Goal: Transaction & Acquisition: Purchase product/service

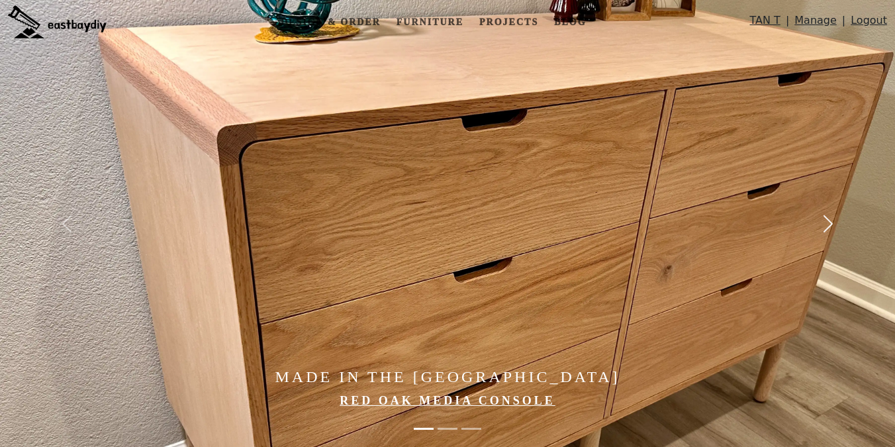
click at [821, 225] on span "button" at bounding box center [827, 223] width 21 height 21
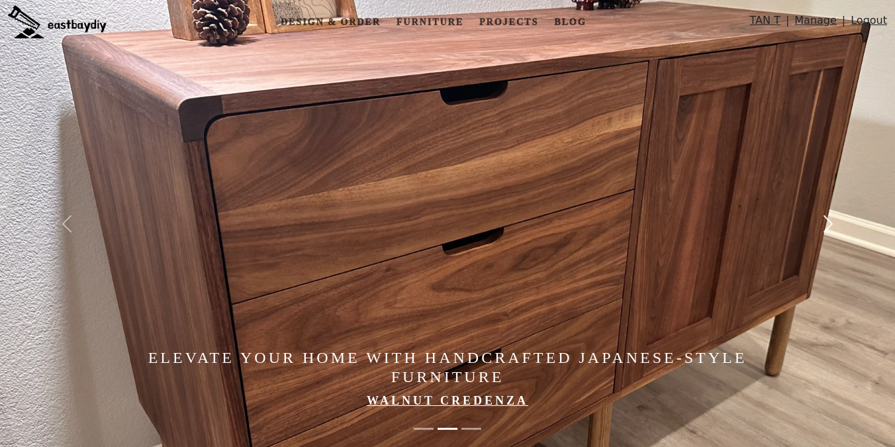
click at [821, 225] on span "button" at bounding box center [827, 223] width 21 height 21
click at [826, 221] on span "button" at bounding box center [827, 223] width 21 height 21
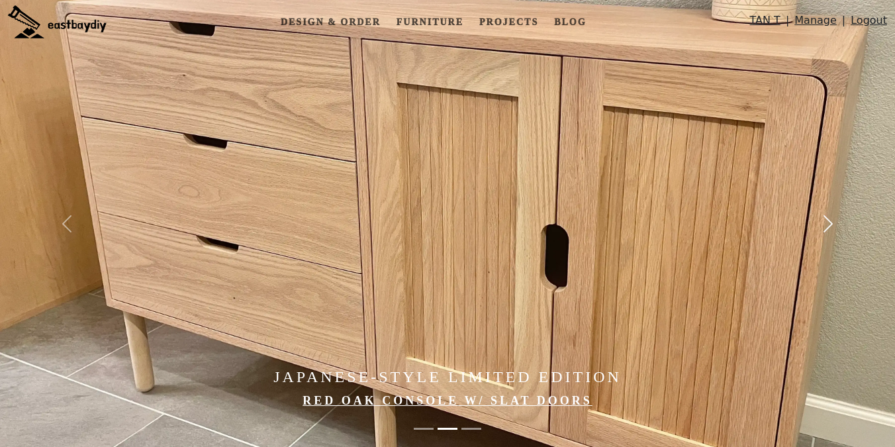
click at [826, 221] on span "button" at bounding box center [827, 223] width 21 height 21
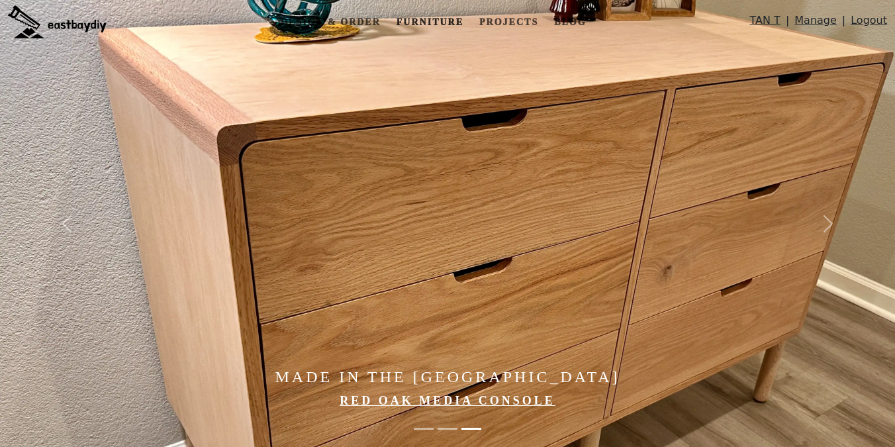
click at [437, 21] on link "Furniture" at bounding box center [429, 22] width 77 height 24
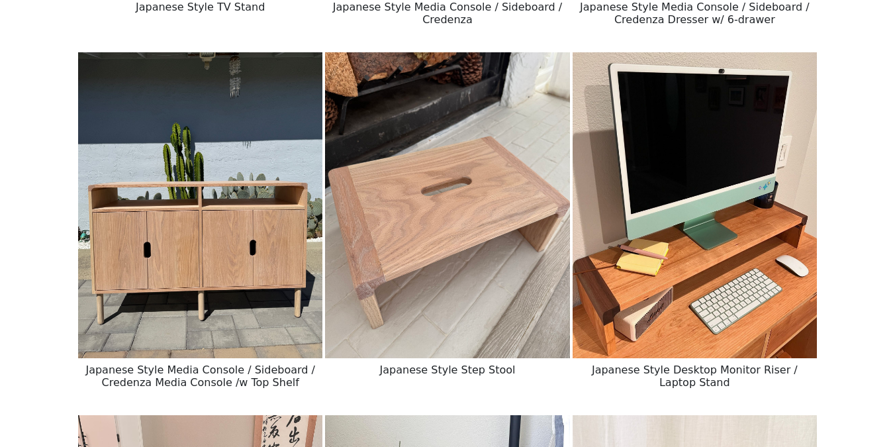
scroll to position [541, 0]
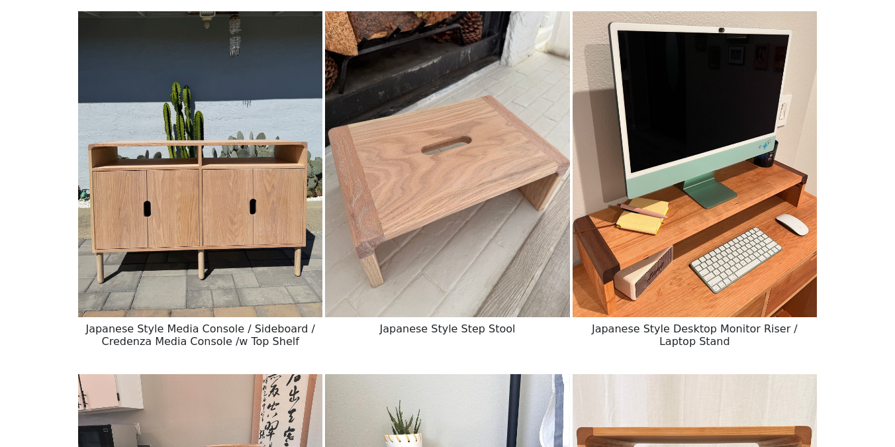
click at [208, 257] on img at bounding box center [200, 164] width 244 height 306
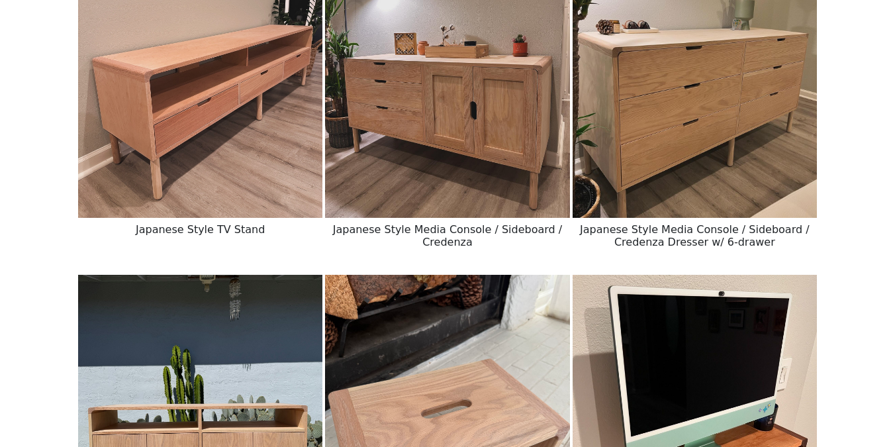
scroll to position [263, 0]
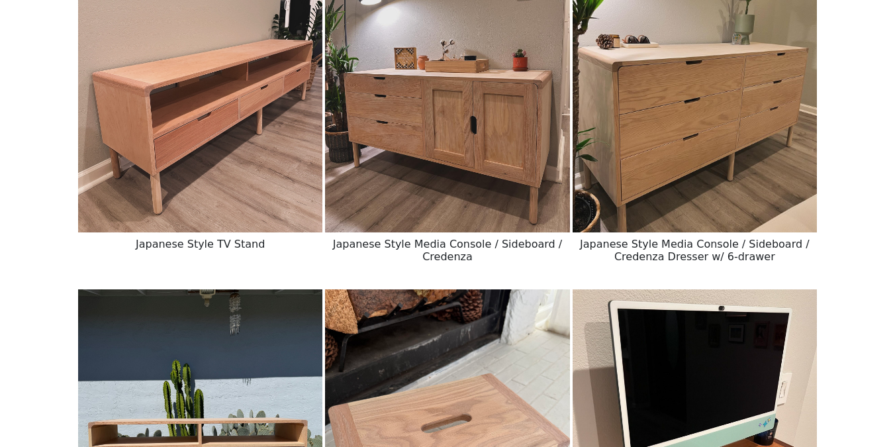
click at [222, 177] on img at bounding box center [200, 80] width 244 height 306
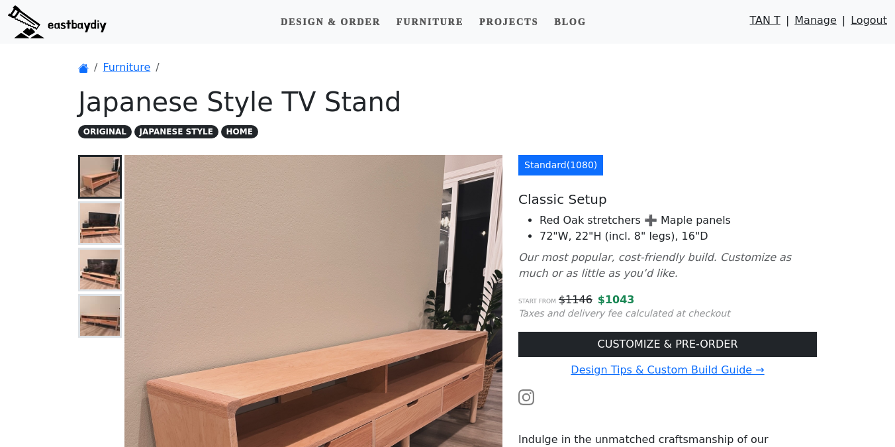
click at [89, 311] on img at bounding box center [100, 316] width 40 height 40
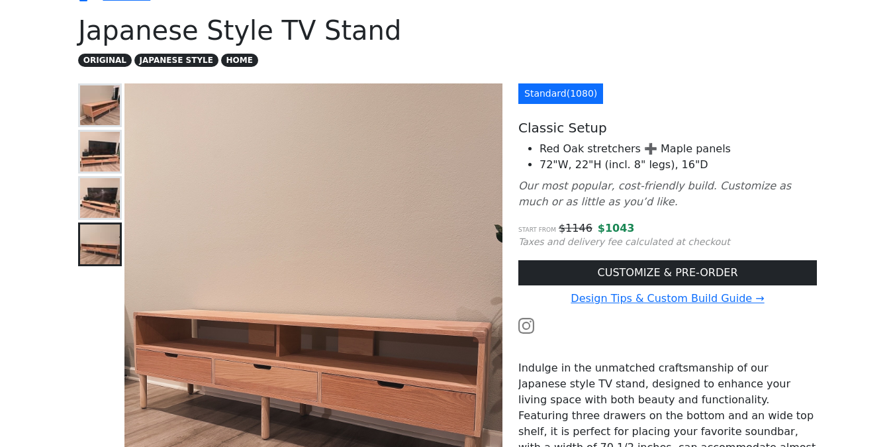
scroll to position [69, 0]
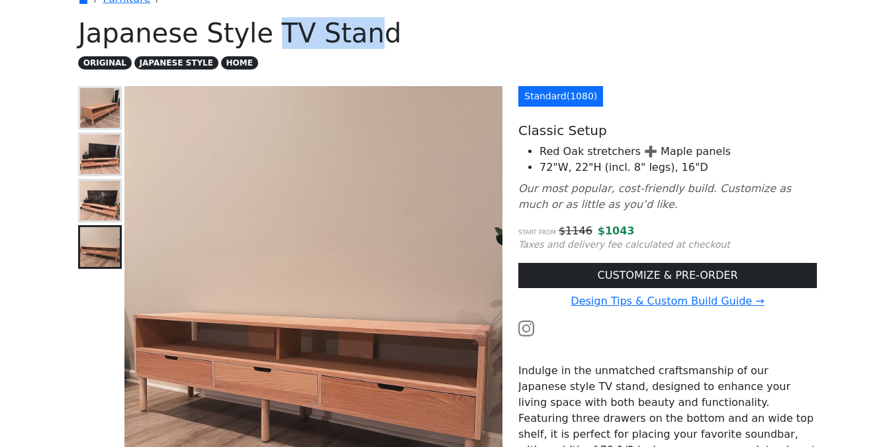
drag, startPoint x: 263, startPoint y: 37, endPoint x: 358, endPoint y: 37, distance: 94.6
click at [358, 37] on h1 "Japanese Style TV Stand" at bounding box center [447, 33] width 738 height 32
click at [332, 34] on h1 "Japanese Style TV Stand" at bounding box center [447, 33] width 738 height 32
click at [330, 34] on h1 "Japanese Style TV Stand" at bounding box center [447, 33] width 738 height 32
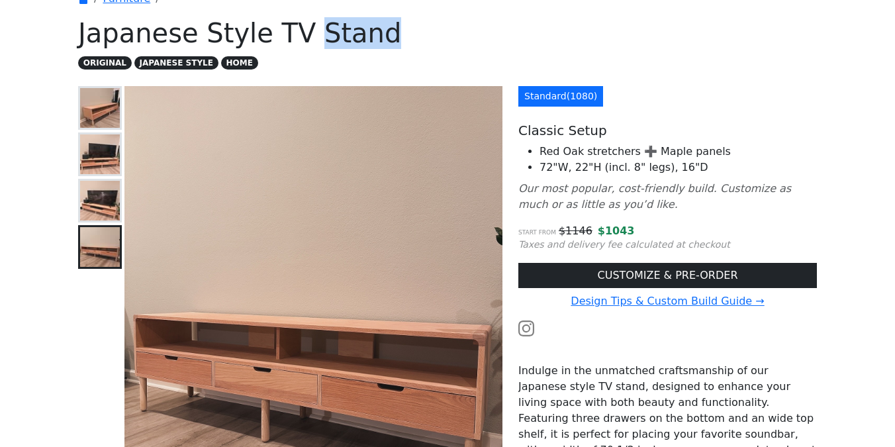
copy h1 "Stand"
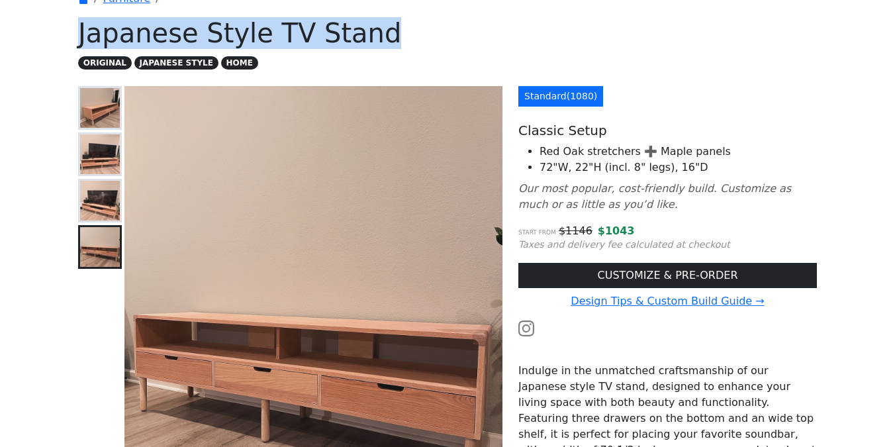
drag, startPoint x: 71, startPoint y: 37, endPoint x: 476, endPoint y: 50, distance: 405.8
click at [476, 50] on div "Furniture Japanese Style TV Stand ORIGINAL JAPANESE STYLE HOME Japanese Style T…" at bounding box center [447, 450] width 754 height 950
copy h1 "Japanese Style TV Stand"
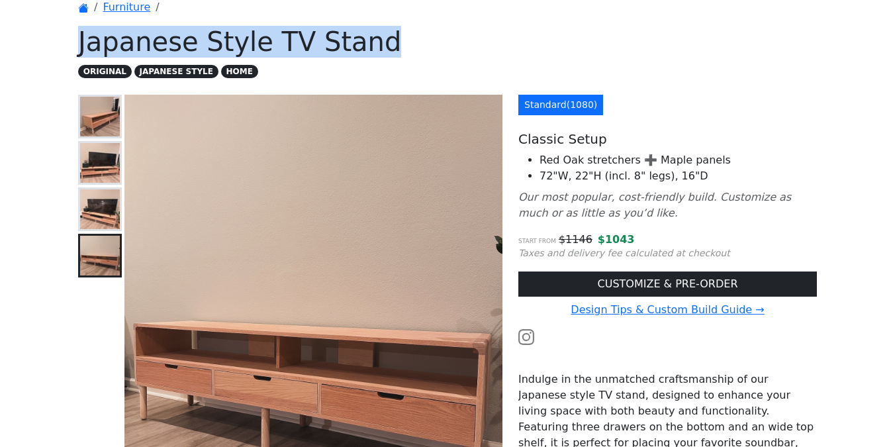
scroll to position [60, 0]
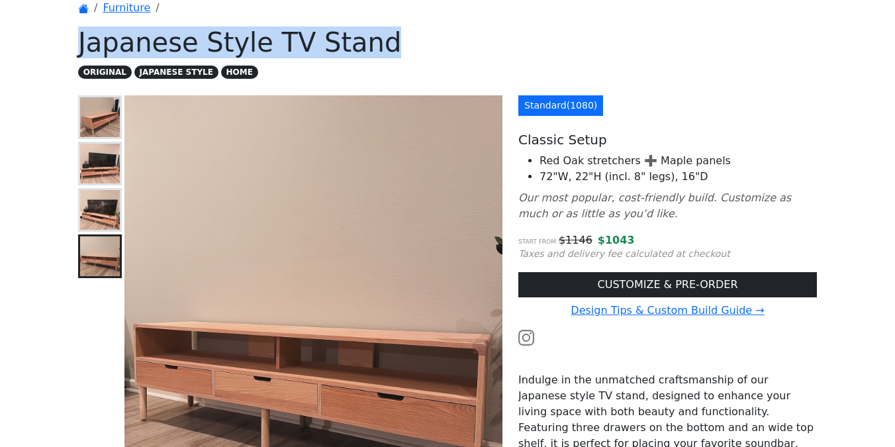
copy h1 "Japanese Style TV Stand"
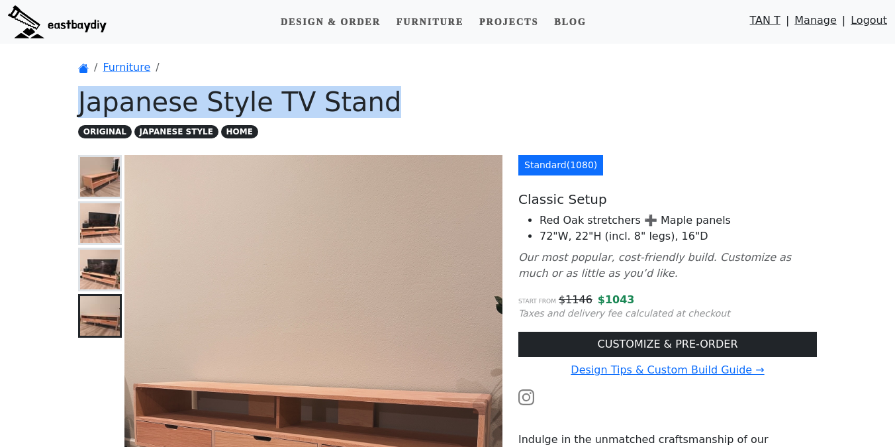
click at [821, 24] on link "Manage" at bounding box center [815, 24] width 42 height 22
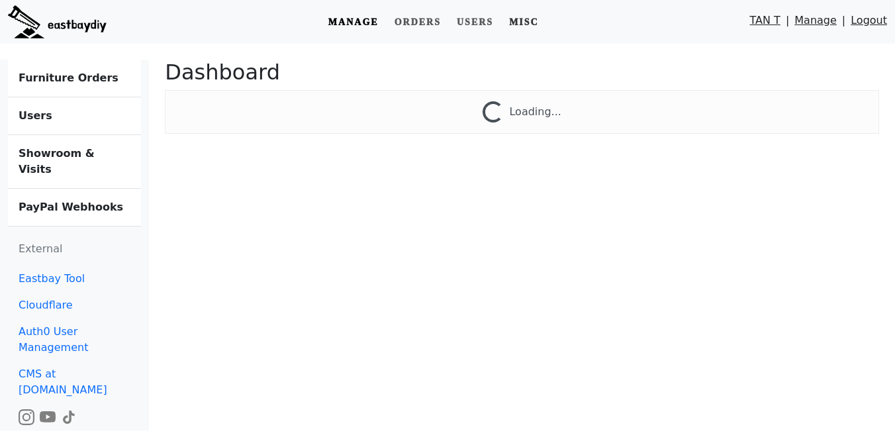
click at [535, 17] on link "Misc" at bounding box center [524, 22] width 40 height 24
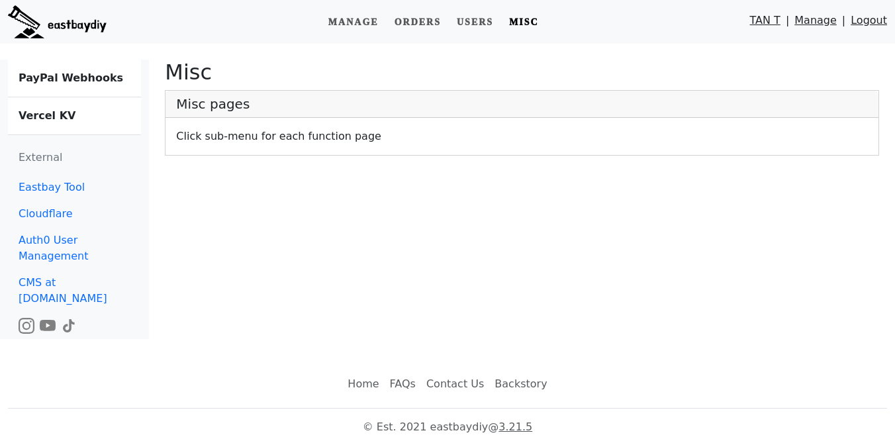
click at [58, 113] on b "Vercel KV" at bounding box center [47, 115] width 57 height 13
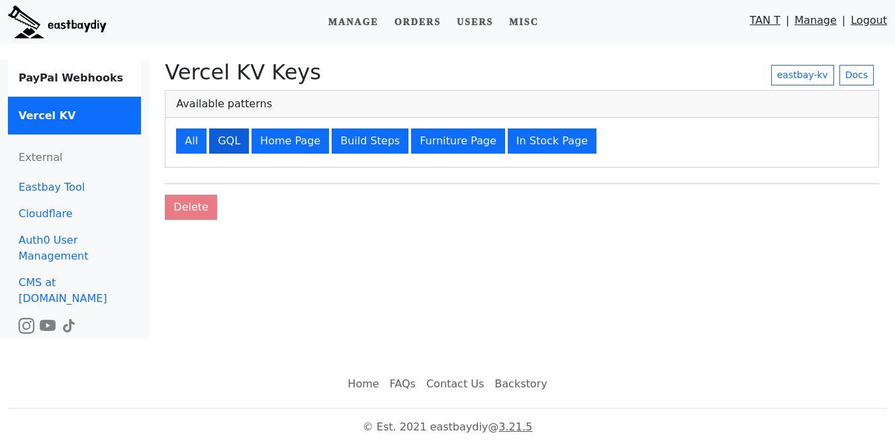
click at [229, 144] on button "GQL" at bounding box center [229, 140] width 40 height 25
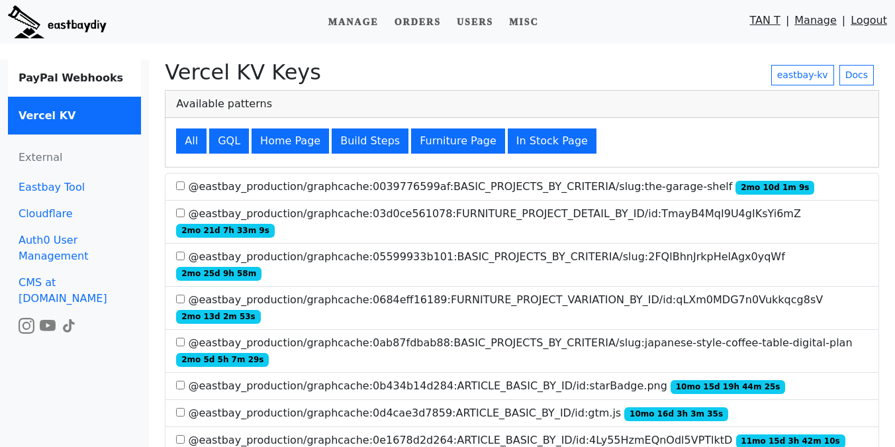
scroll to position [737, 0]
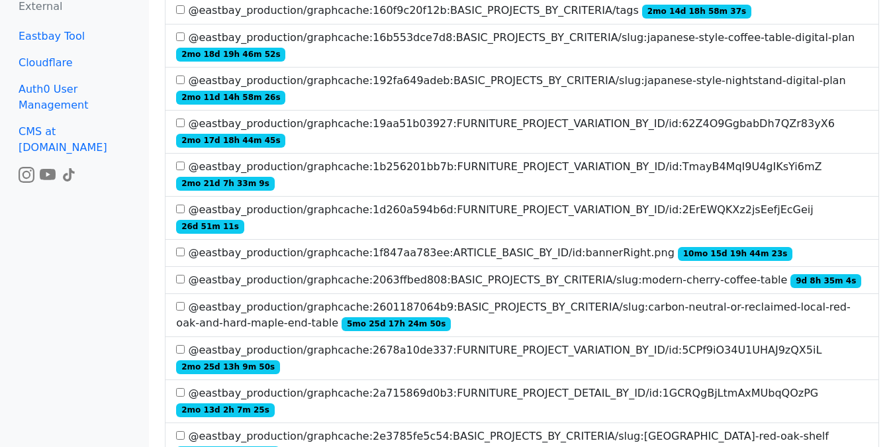
click at [228, 342] on label "@eastbay_production/graphcache:2678a10de337:FURNITURE_PROJECT_VARIATION_BY_ID/i…" at bounding box center [522, 358] width 692 height 32
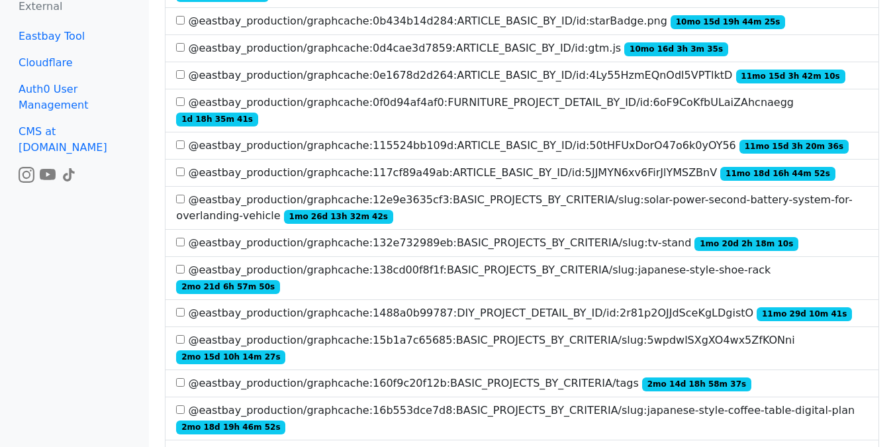
scroll to position [0, 0]
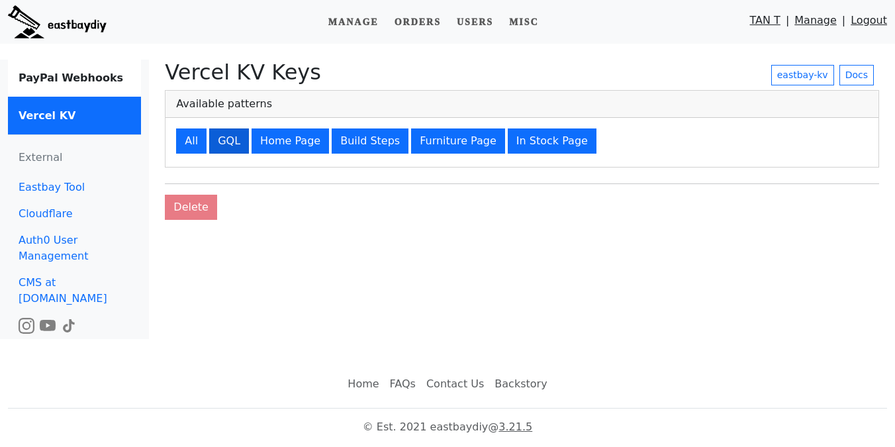
click at [226, 136] on button "GQL" at bounding box center [229, 140] width 40 height 25
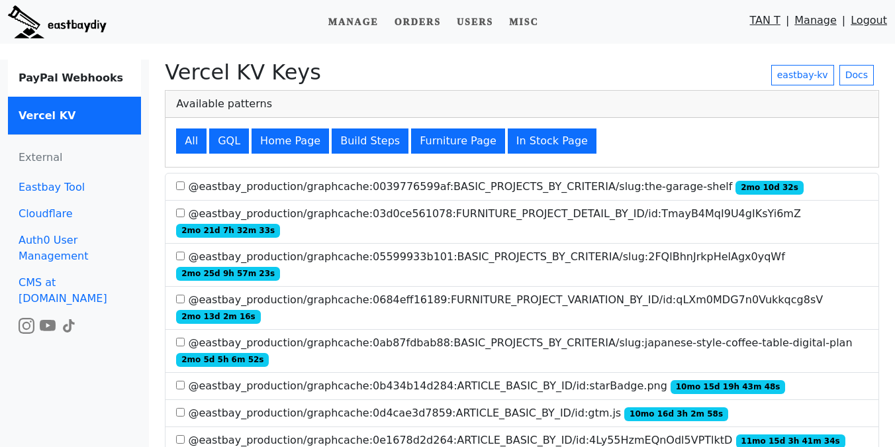
scroll to position [753, 0]
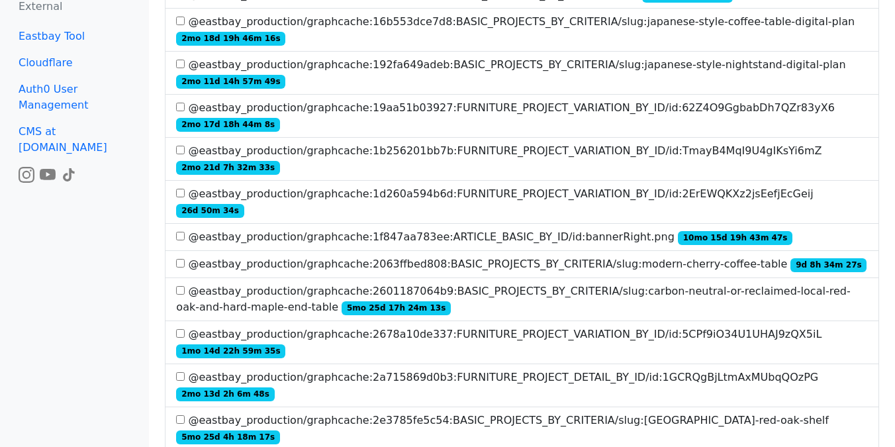
click at [283, 326] on label "@eastbay_production/graphcache:2678a10de337:FURNITURE_PROJECT_VARIATION_BY_ID/i…" at bounding box center [522, 342] width 692 height 32
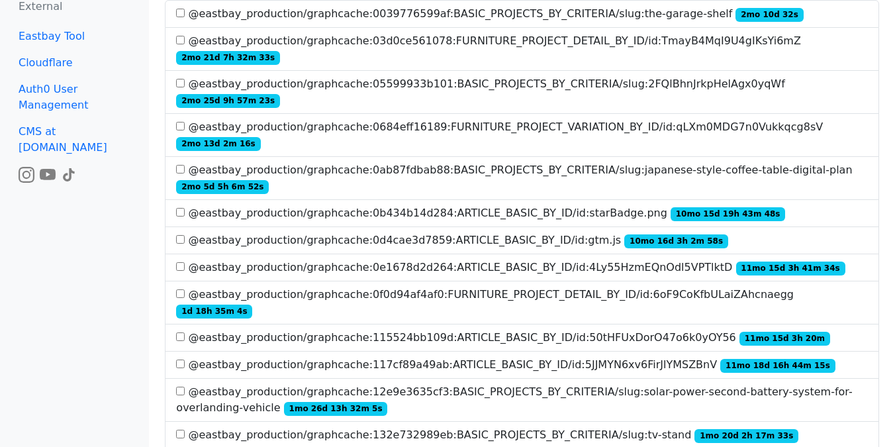
scroll to position [0, 0]
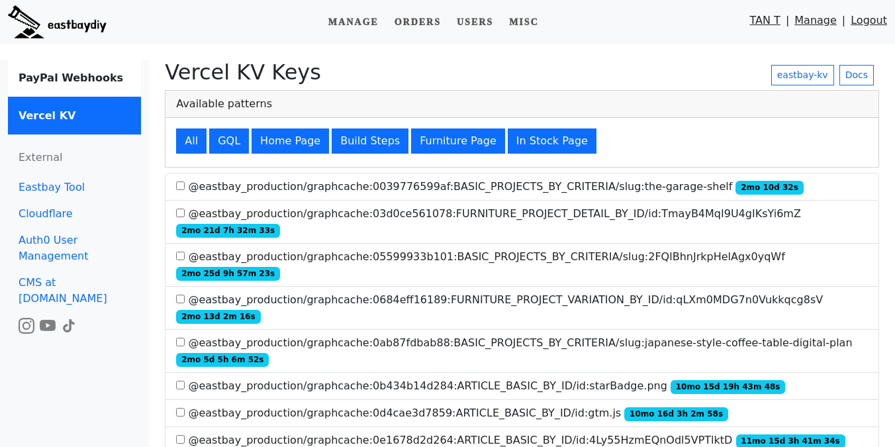
click at [62, 11] on img at bounding box center [57, 21] width 99 height 33
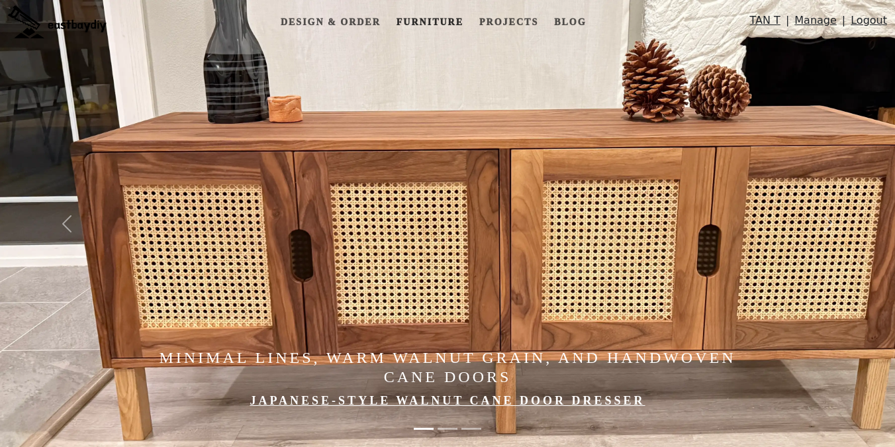
click at [441, 19] on link "Furniture" at bounding box center [429, 22] width 77 height 24
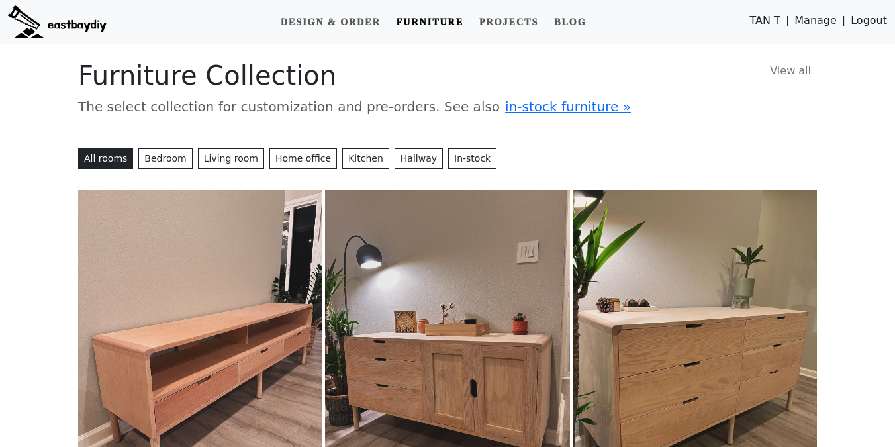
click at [242, 283] on img at bounding box center [200, 343] width 244 height 306
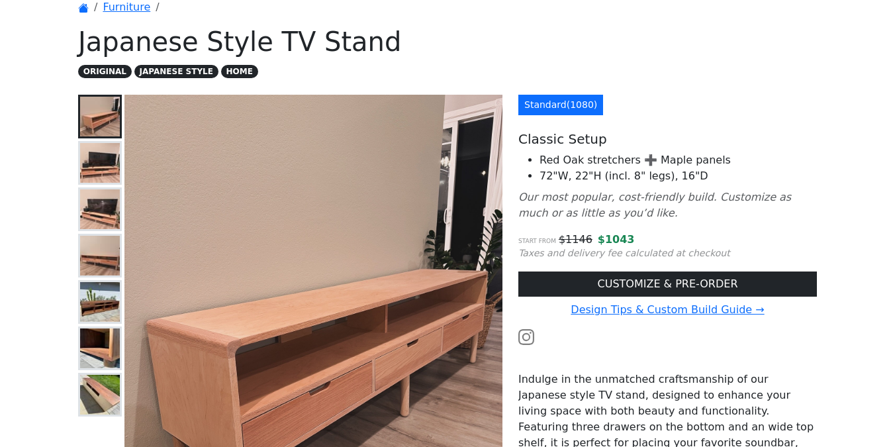
scroll to position [64, 0]
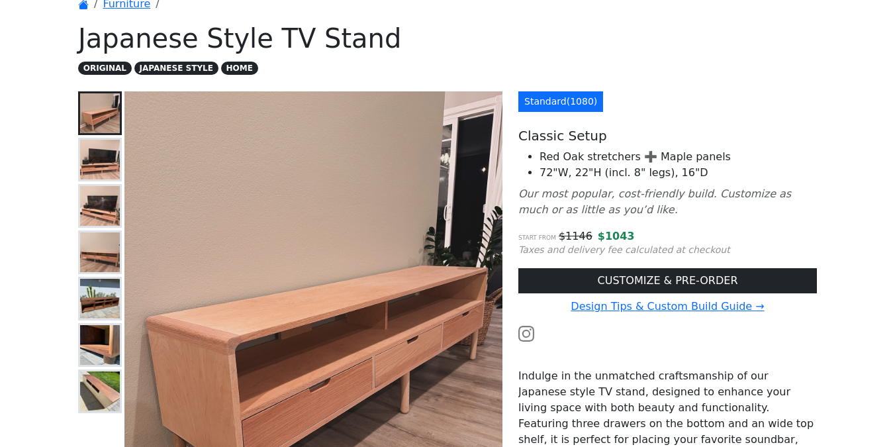
click at [95, 252] on img at bounding box center [100, 252] width 40 height 40
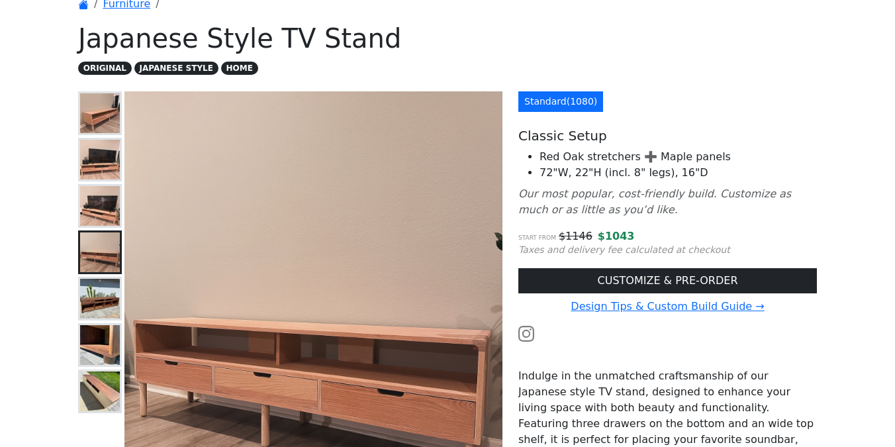
click at [95, 298] on img at bounding box center [100, 299] width 40 height 40
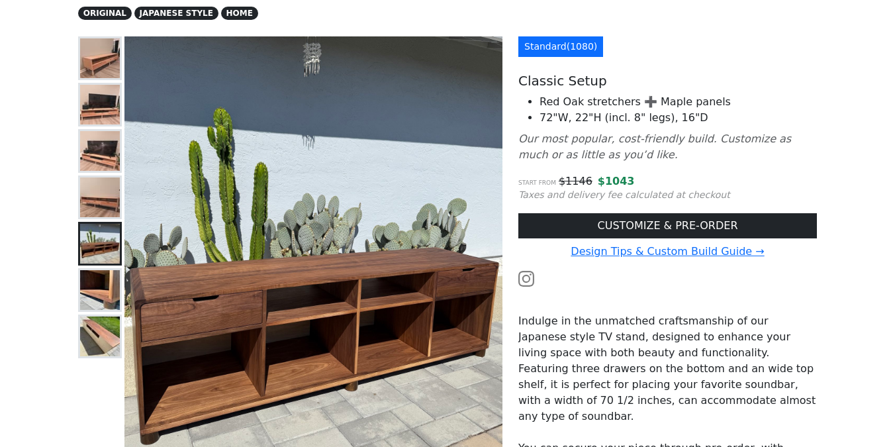
scroll to position [121, 0]
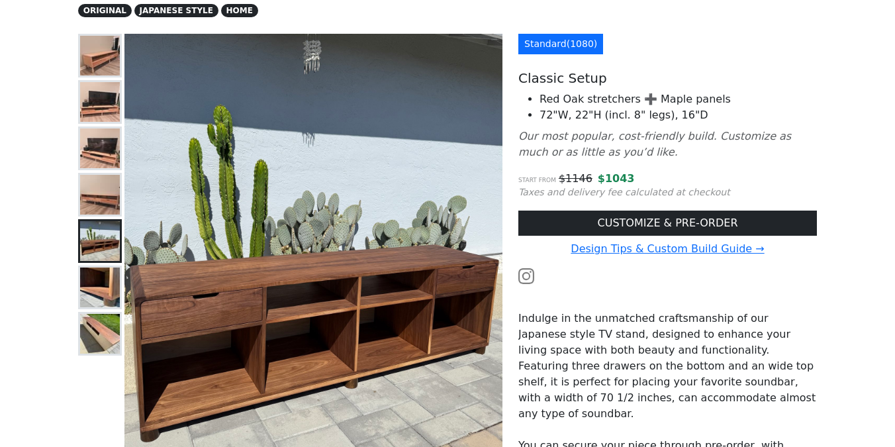
click at [94, 287] on img at bounding box center [100, 287] width 40 height 40
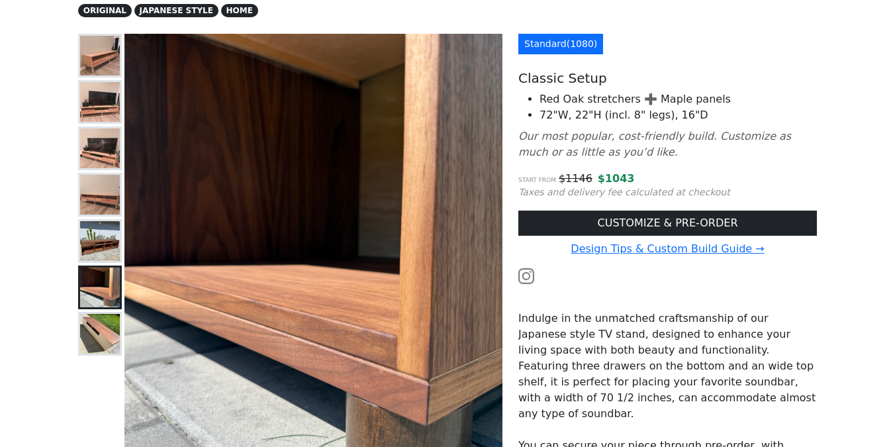
click at [95, 336] on img at bounding box center [100, 334] width 40 height 40
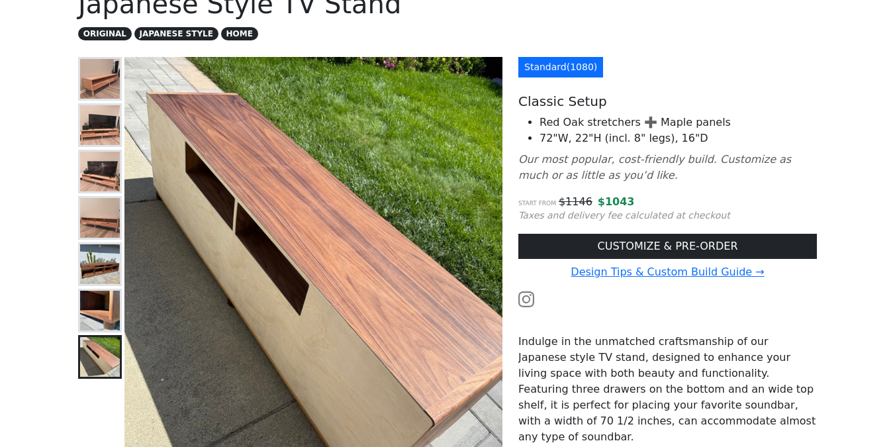
scroll to position [66, 0]
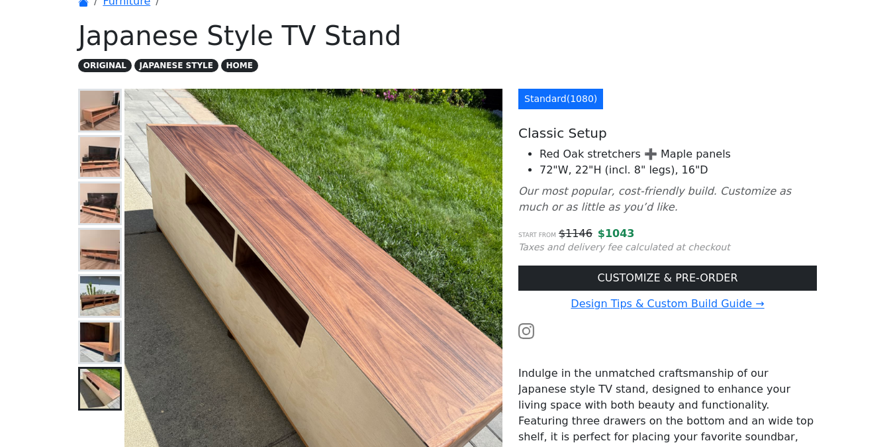
click at [95, 264] on img at bounding box center [100, 250] width 40 height 40
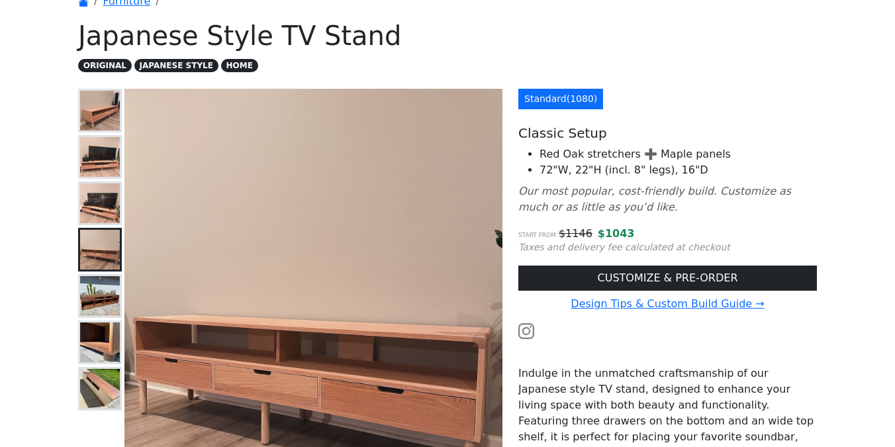
click at [95, 293] on img at bounding box center [100, 296] width 40 height 40
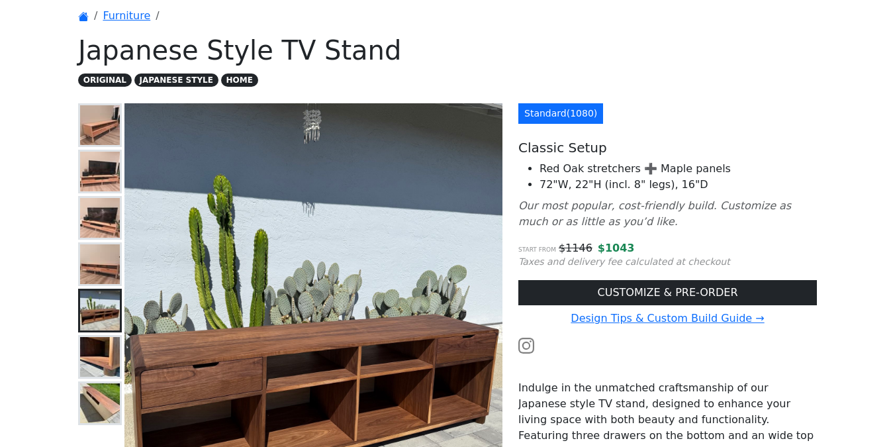
scroll to position [5, 0]
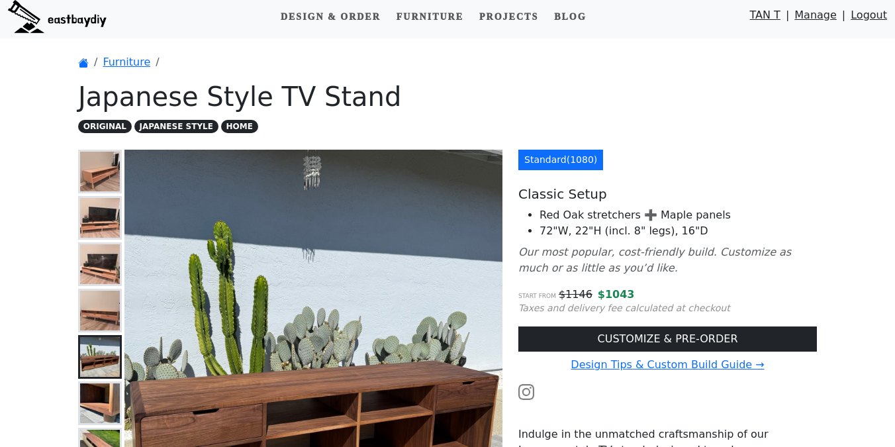
click at [94, 186] on img at bounding box center [100, 172] width 40 height 40
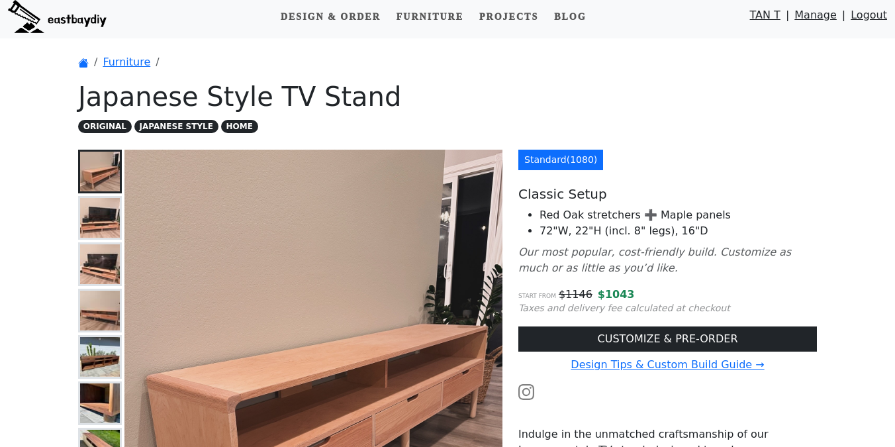
click at [95, 202] on img at bounding box center [100, 218] width 40 height 40
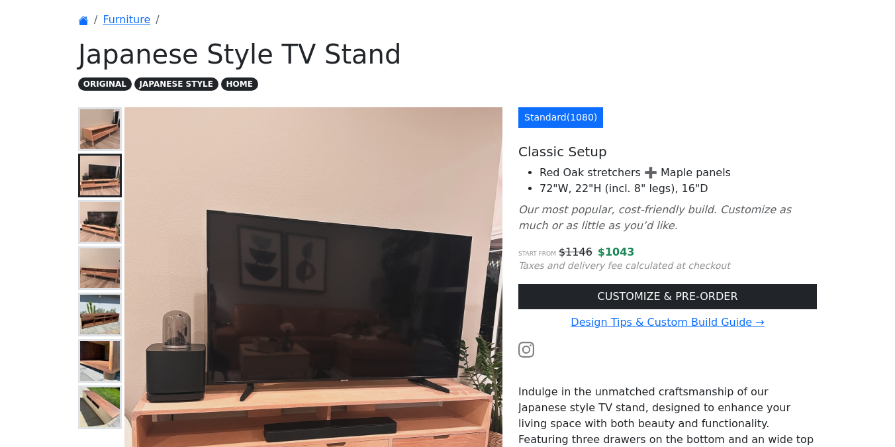
scroll to position [49, 0]
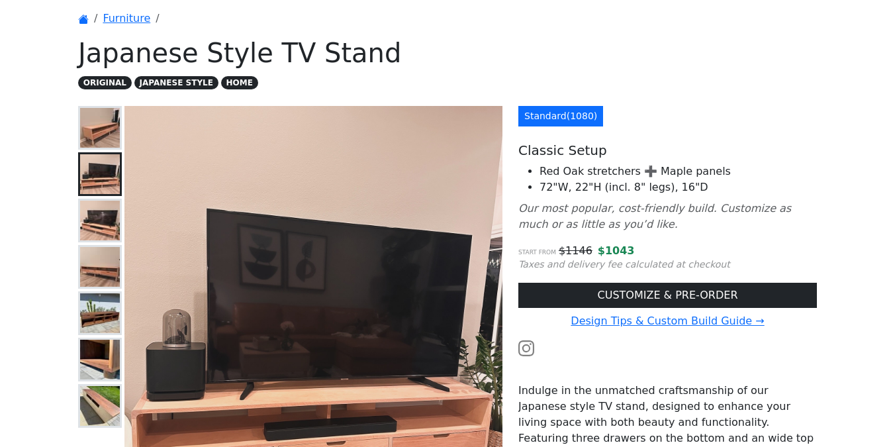
click at [95, 234] on img at bounding box center [100, 221] width 40 height 40
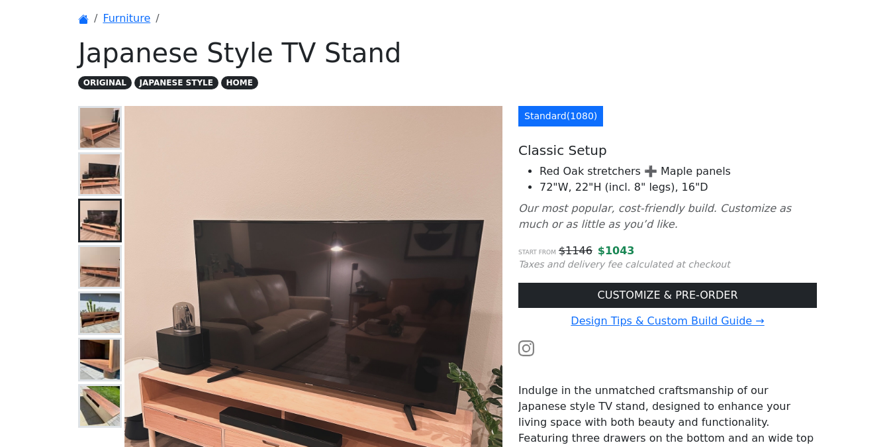
click at [98, 304] on img at bounding box center [100, 313] width 40 height 40
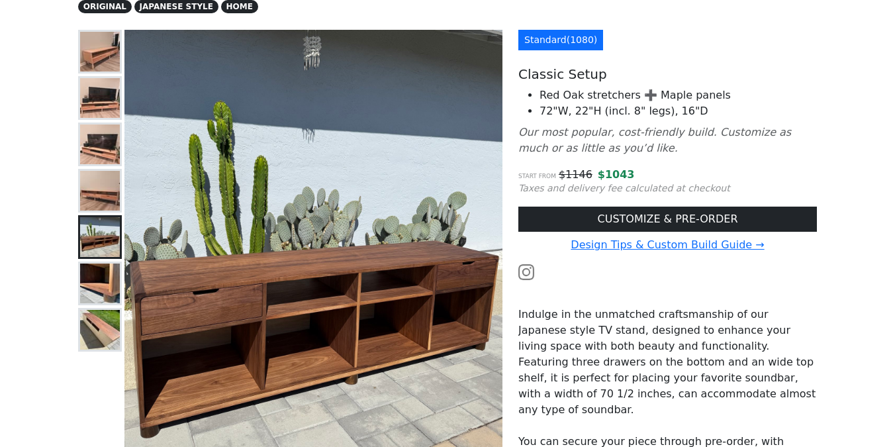
scroll to position [87, 0]
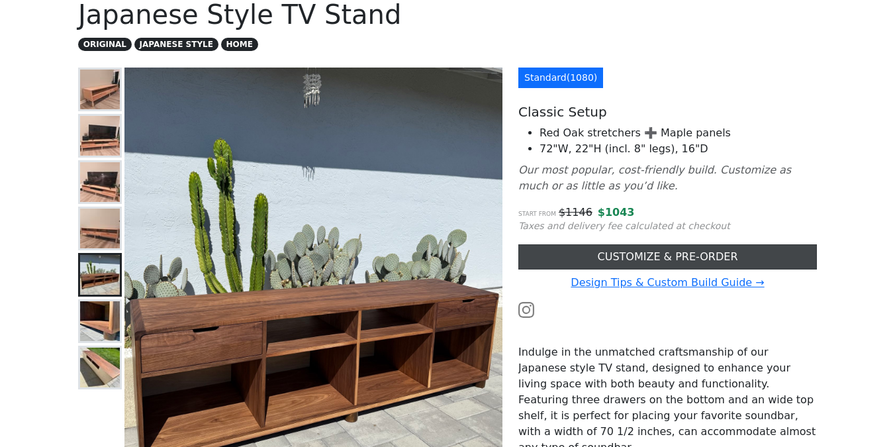
click at [623, 259] on link "CUSTOMIZE & PRE-ORDER" at bounding box center [667, 256] width 298 height 25
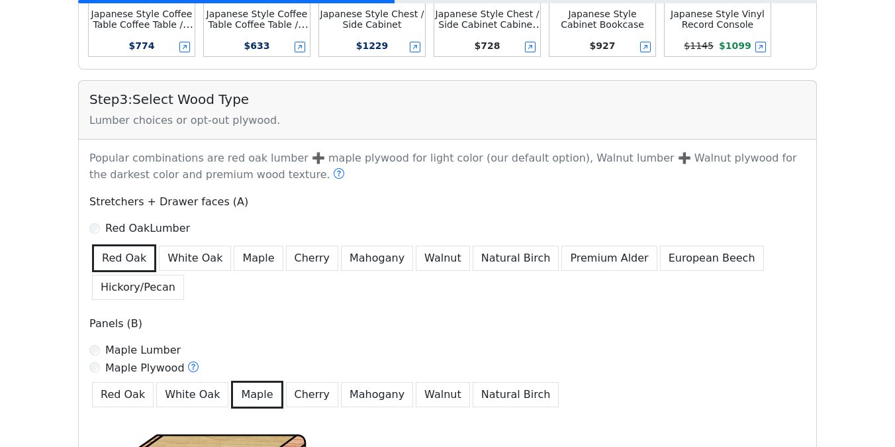
scroll to position [745, 0]
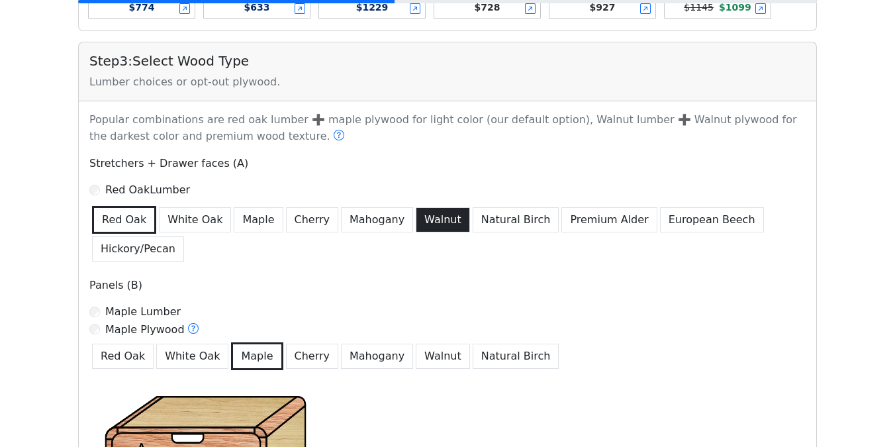
click at [419, 226] on button "Walnut" at bounding box center [443, 219] width 54 height 25
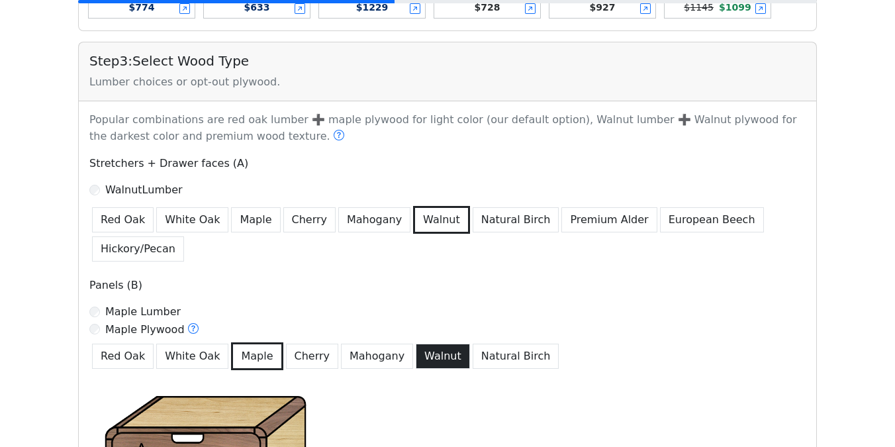
click at [424, 357] on button "Walnut" at bounding box center [443, 355] width 54 height 25
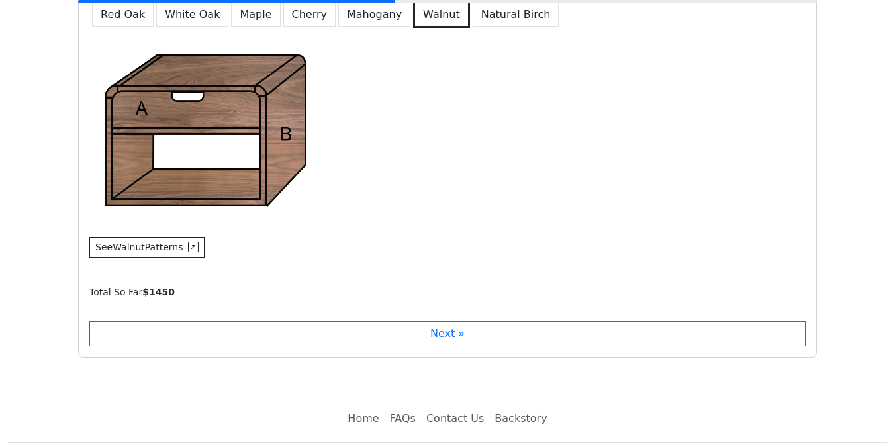
scroll to position [1120, 0]
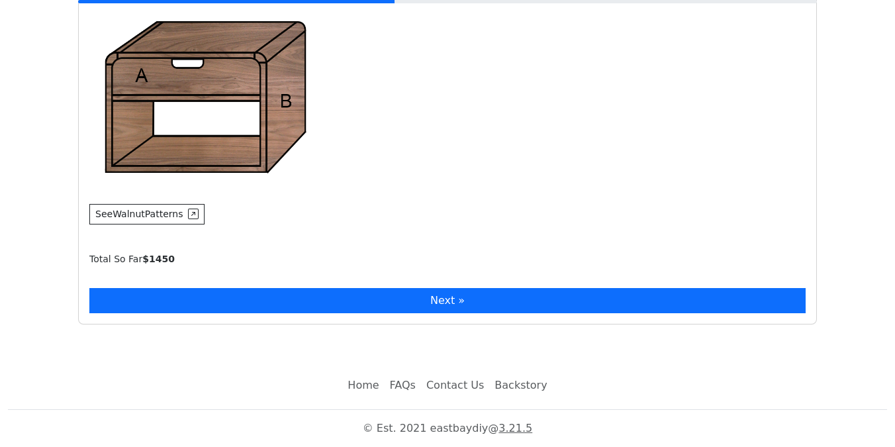
click at [464, 297] on button "Next »" at bounding box center [447, 300] width 716 height 25
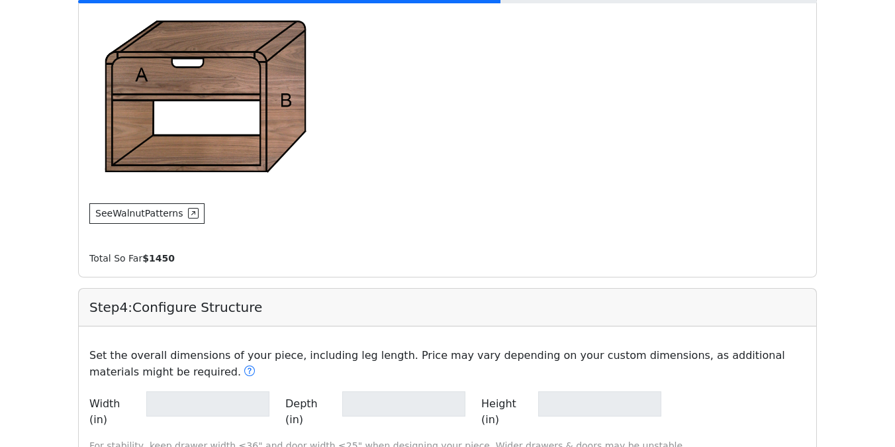
type input "**"
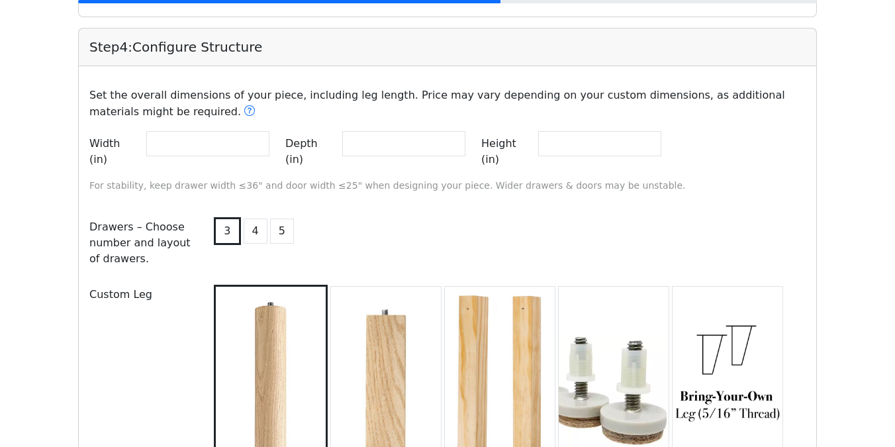
scroll to position [1381, 0]
drag, startPoint x: 173, startPoint y: 140, endPoint x: 85, endPoint y: 140, distance: 87.3
click at [86, 140] on div "Width (in) ** Depth (in) ** Height (in) **" at bounding box center [447, 153] width 732 height 46
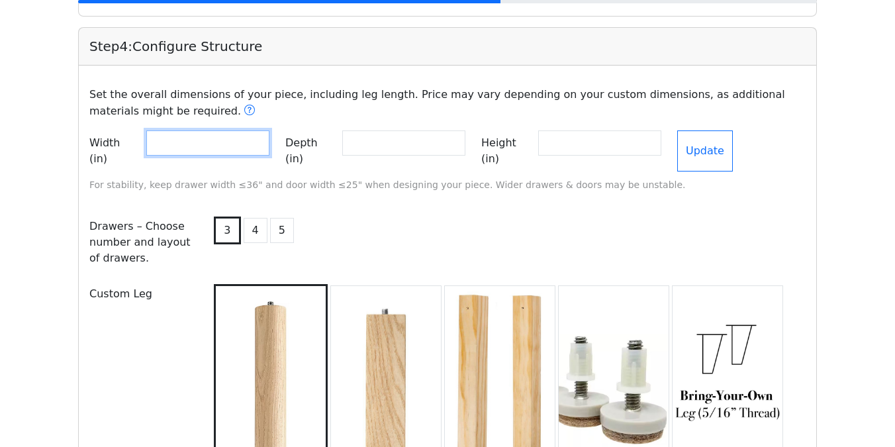
type input "**"
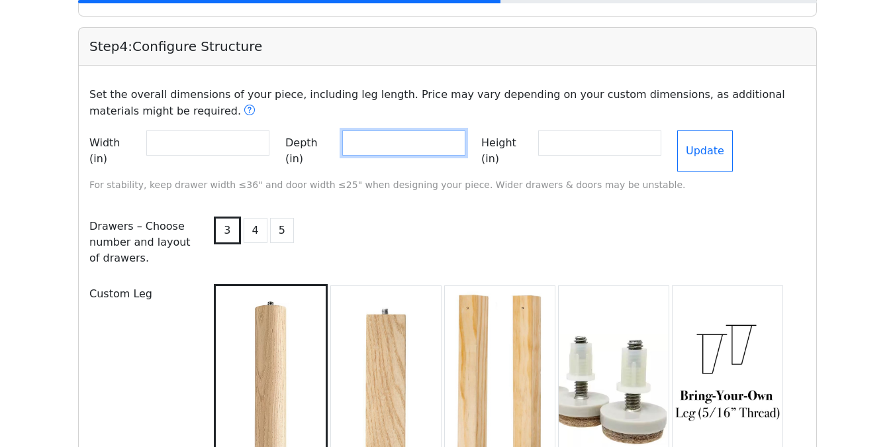
drag, startPoint x: 392, startPoint y: 148, endPoint x: 0, endPoint y: 157, distance: 392.5
type input "*"
type input "**"
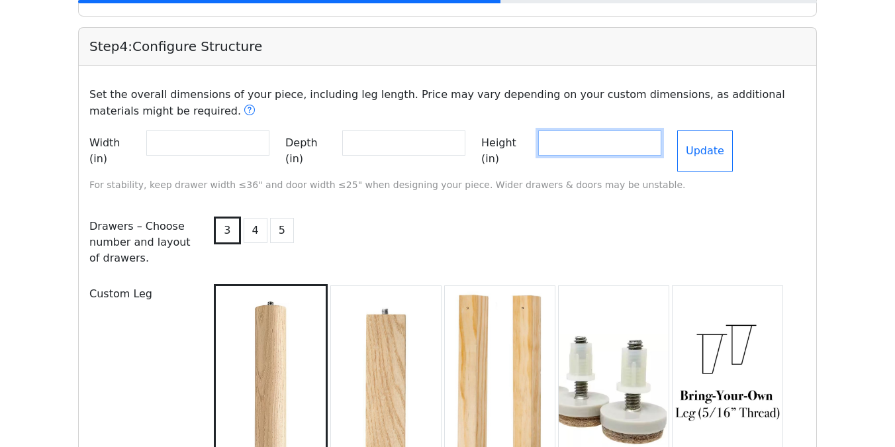
click at [592, 139] on input "**" at bounding box center [599, 142] width 123 height 25
type input "**"
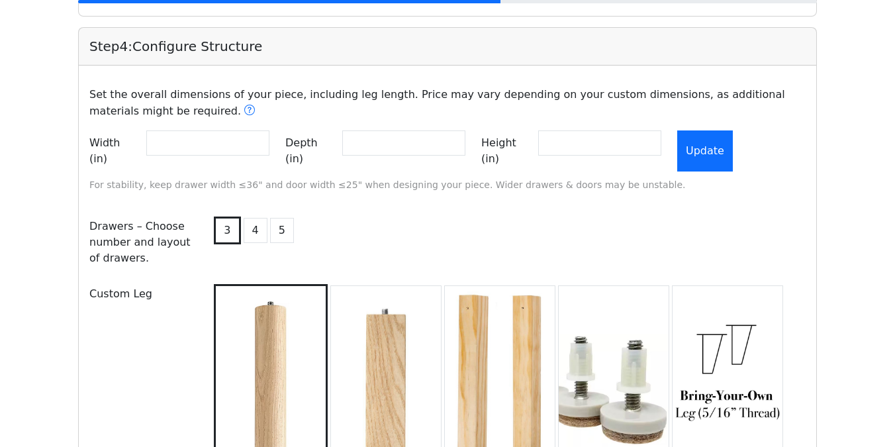
click at [733, 144] on button "Update" at bounding box center [705, 150] width 56 height 41
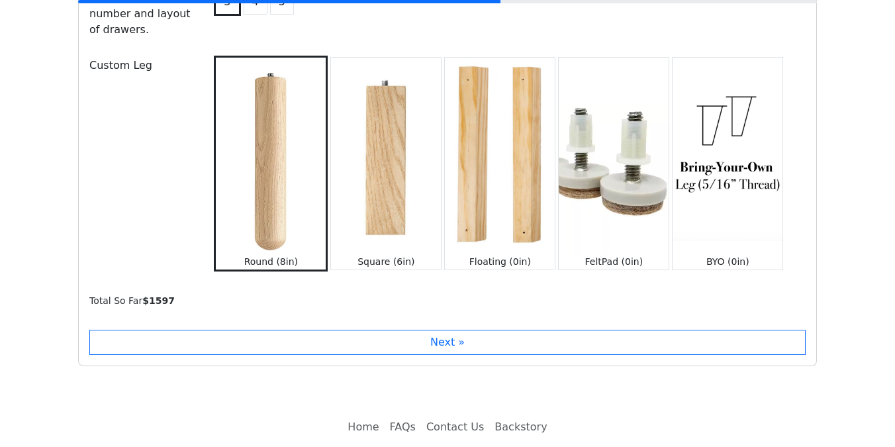
scroll to position [1636, 0]
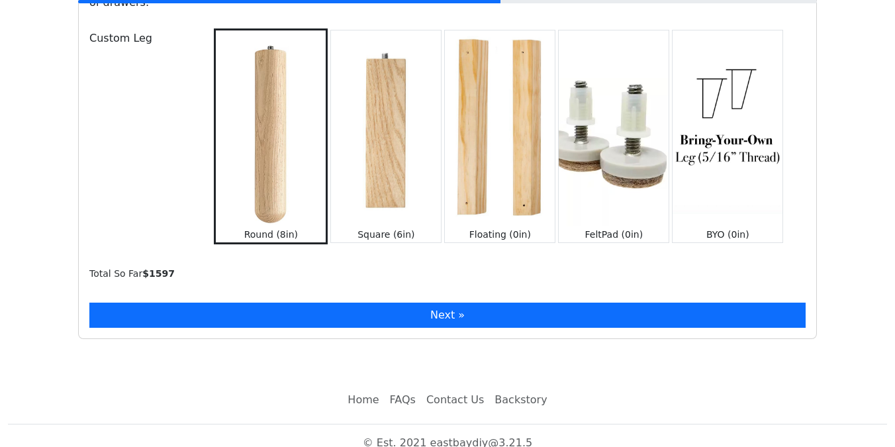
click at [515, 302] on button "Next »" at bounding box center [447, 314] width 716 height 25
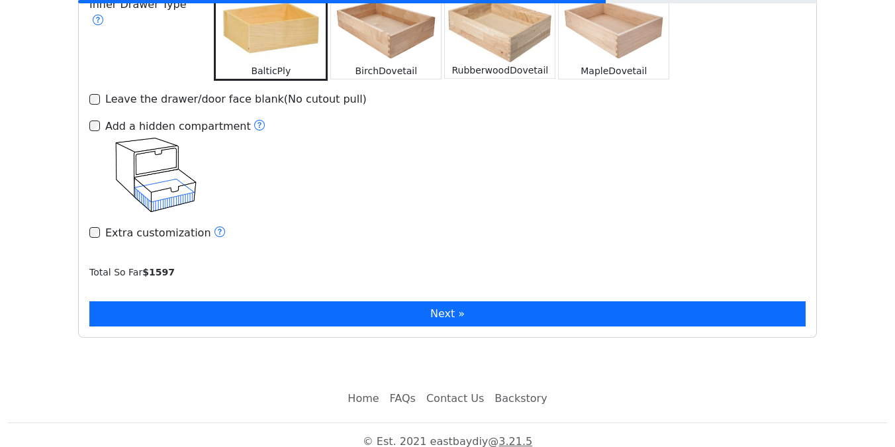
click at [492, 301] on button "Next »" at bounding box center [447, 313] width 716 height 25
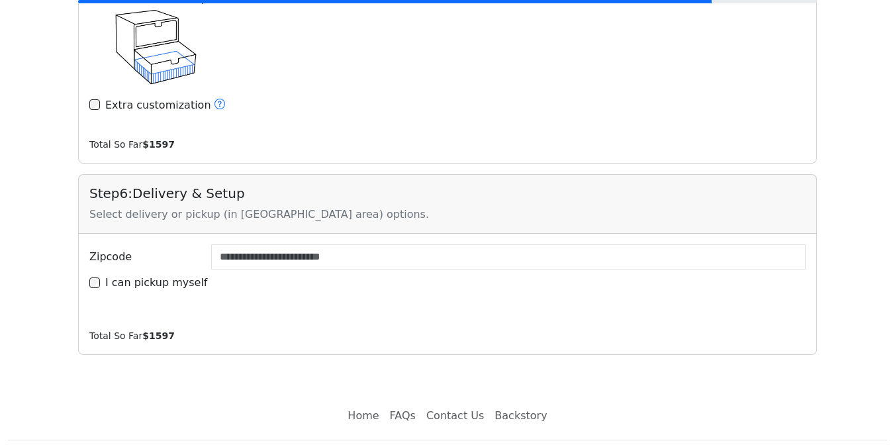
scroll to position [2259, 0]
type input "*****"
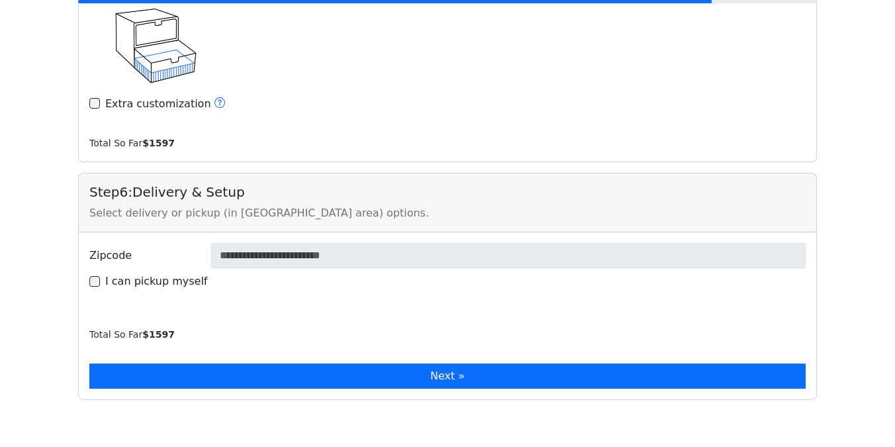
click at [159, 363] on button "Next »" at bounding box center [447, 375] width 716 height 25
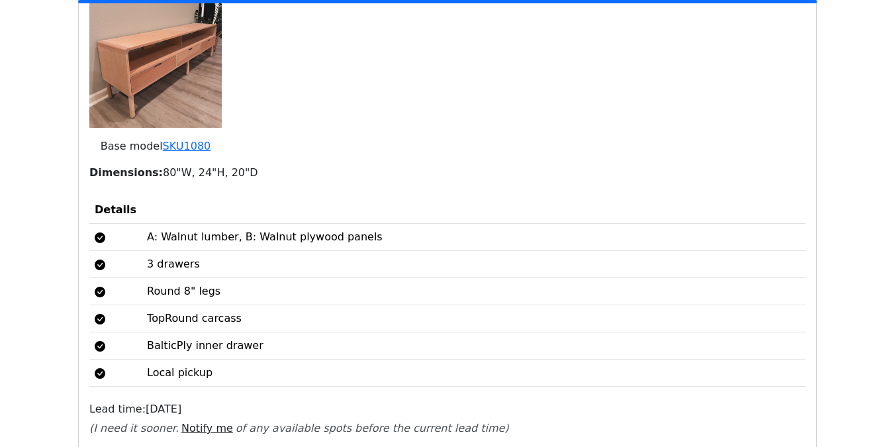
scroll to position [3025, 0]
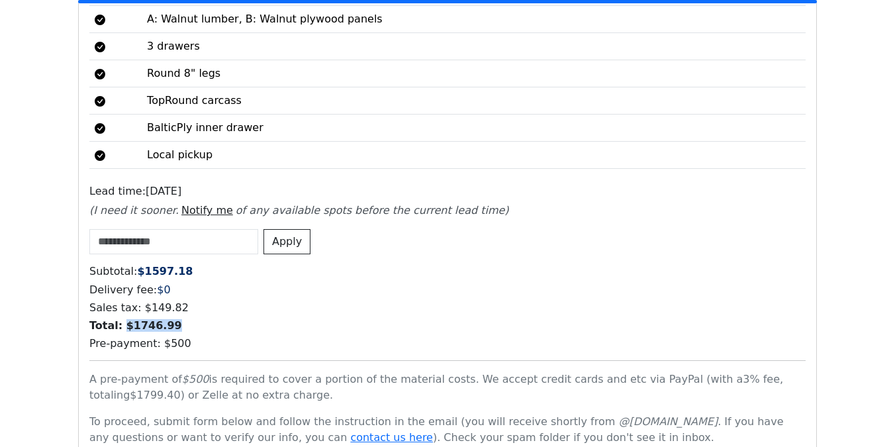
drag, startPoint x: 123, startPoint y: 312, endPoint x: 291, endPoint y: 312, distance: 168.1
click at [291, 319] on h6 "Total: $ 1746.99" at bounding box center [447, 325] width 716 height 13
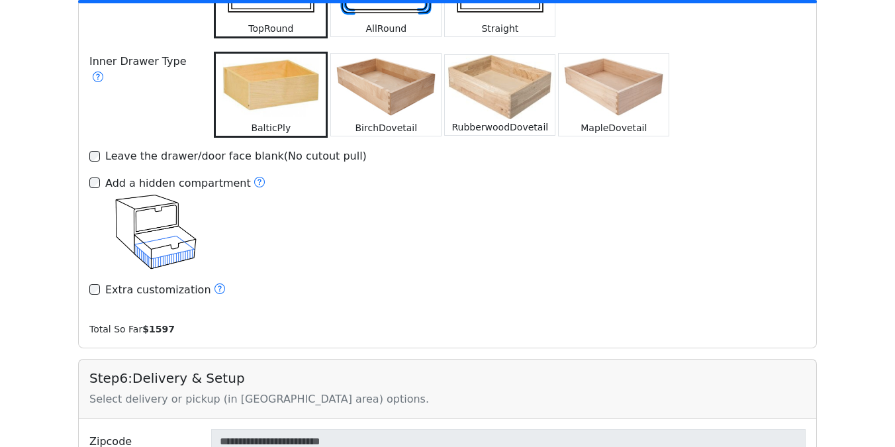
scroll to position [2016, 0]
